Goal: Task Accomplishment & Management: Use online tool/utility

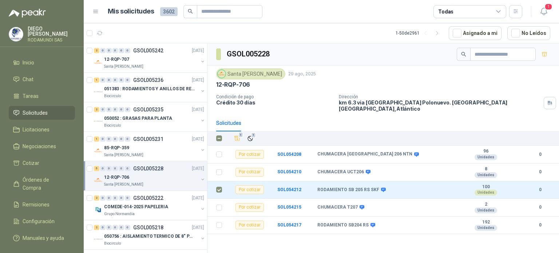
click at [52, 114] on li "Solicitudes" at bounding box center [42, 113] width 58 height 8
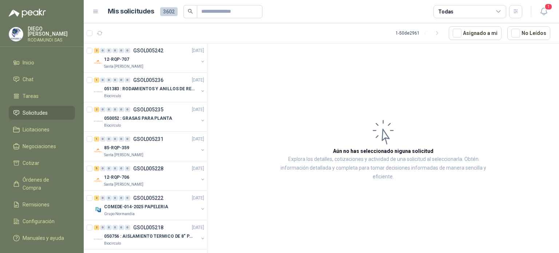
click at [47, 109] on span "Solicitudes" at bounding box center [35, 113] width 25 height 8
click at [139, 176] on div "12-RQP-706" at bounding box center [151, 177] width 94 height 9
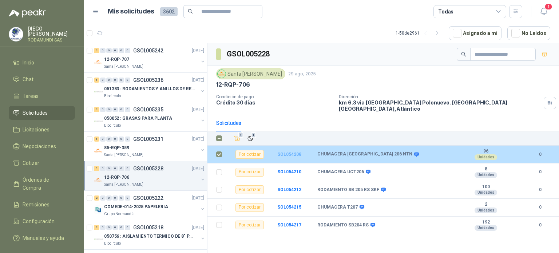
click at [286, 152] on b "SOL054208" at bounding box center [289, 154] width 24 height 5
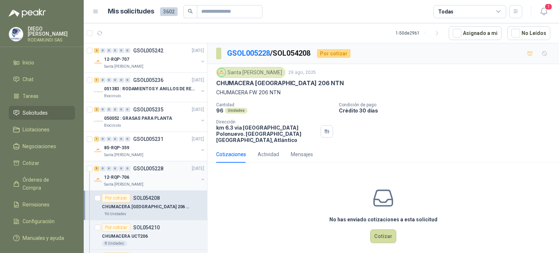
click at [139, 183] on div "Santa [PERSON_NAME]" at bounding box center [151, 185] width 94 height 6
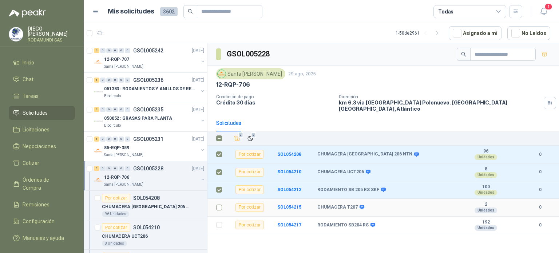
click at [218, 206] on td at bounding box center [216, 208] width 19 height 18
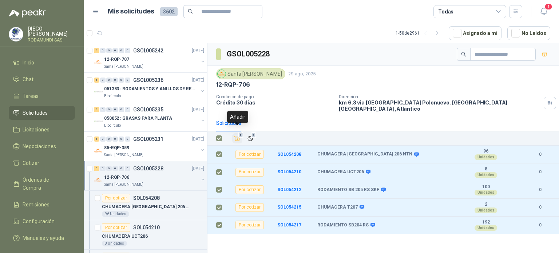
click at [237, 135] on icon "Añadir" at bounding box center [237, 138] width 7 height 7
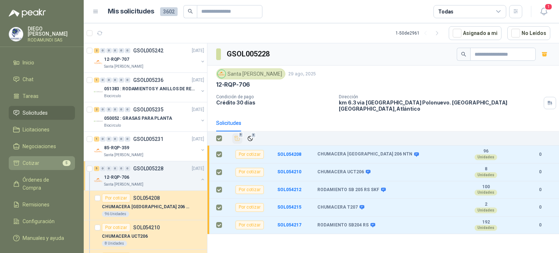
click at [35, 163] on span "Cotizar" at bounding box center [31, 163] width 17 height 8
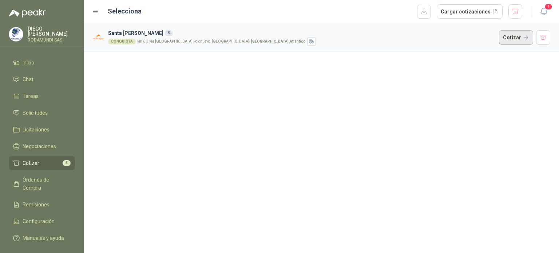
click at [515, 37] on button "Cotizar" at bounding box center [516, 37] width 34 height 15
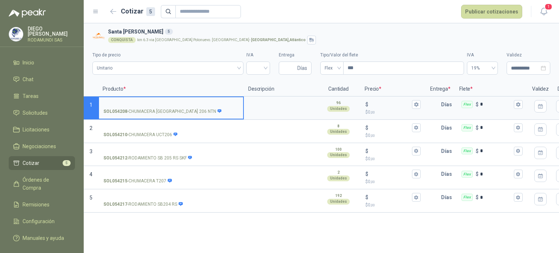
click at [152, 105] on input "SOL054208 - CHUMACERA FL 206 NTN" at bounding box center [170, 104] width 135 height 5
click at [151, 102] on input "SOL054208 - CHUMACERA FL 206 NTN" at bounding box center [170, 104] width 135 height 5
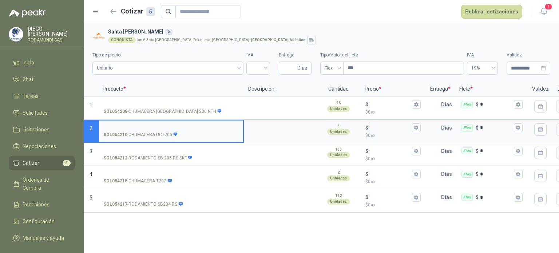
click at [148, 126] on input "SOL054210 - CHUMACERA UCT206" at bounding box center [170, 127] width 135 height 5
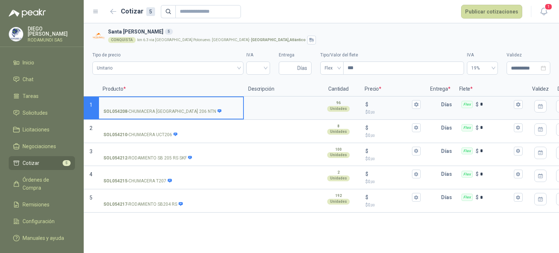
click at [143, 103] on input "SOL054208 - CHUMACERA FL 206 NTN" at bounding box center [170, 104] width 135 height 5
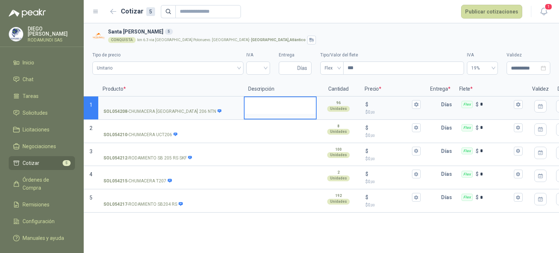
click at [282, 104] on textarea at bounding box center [280, 105] width 71 height 17
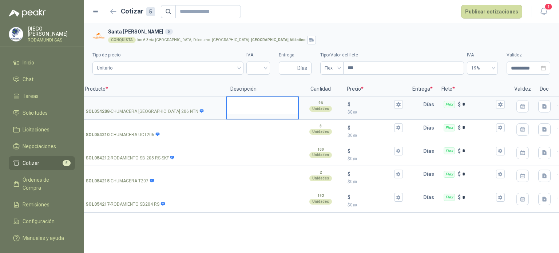
scroll to position [0, 32]
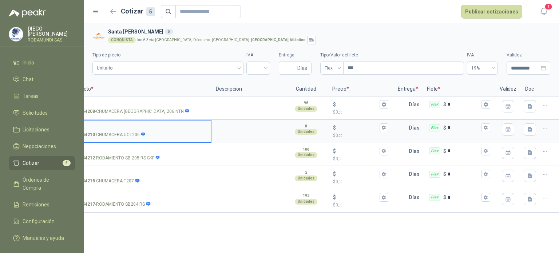
click at [126, 125] on input "SOL054210 - CHUMACERA UCT206" at bounding box center [138, 127] width 135 height 5
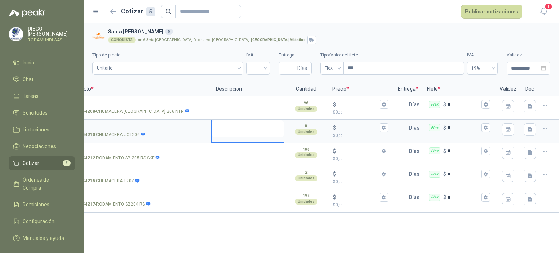
click at [254, 129] on textarea at bounding box center [247, 128] width 71 height 17
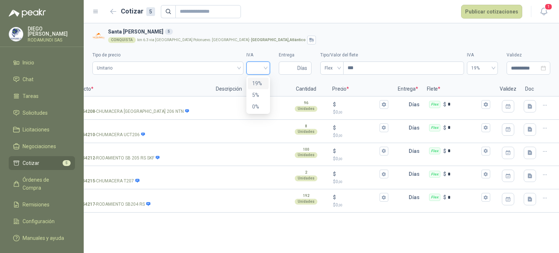
click at [264, 70] on input "search" at bounding box center [258, 67] width 15 height 11
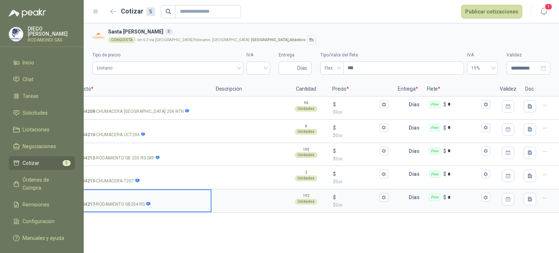
click at [121, 196] on input "SOL054217 - RODAMIENTO SB204 RS" at bounding box center [138, 197] width 135 height 5
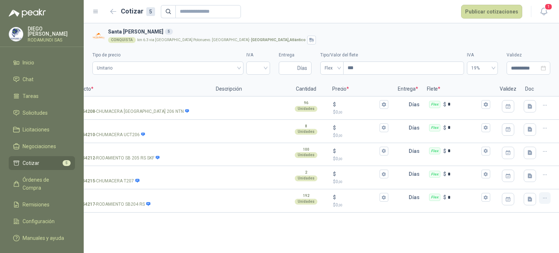
click at [545, 197] on icon "button" at bounding box center [545, 198] width 6 height 6
